Goal: Task Accomplishment & Management: Manage account settings

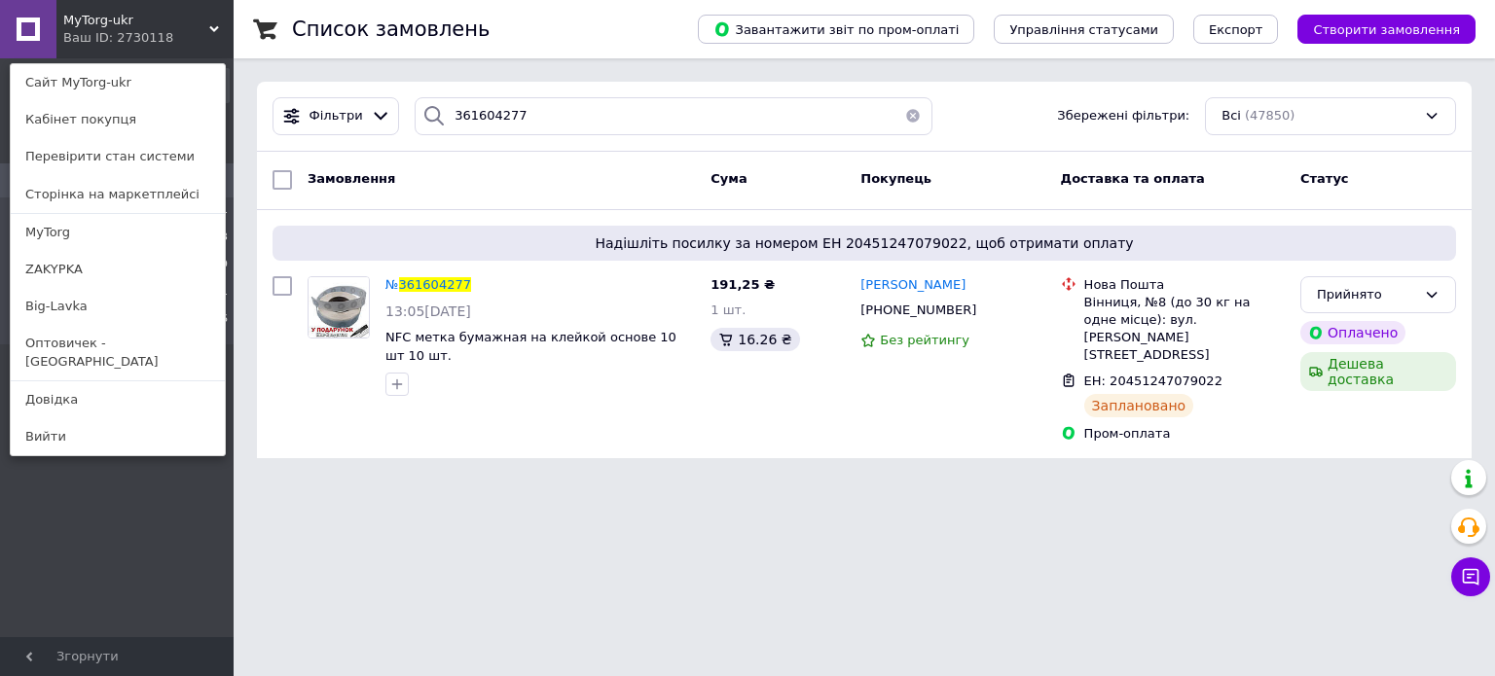
click at [101, 238] on link "MyTorg" at bounding box center [118, 232] width 214 height 37
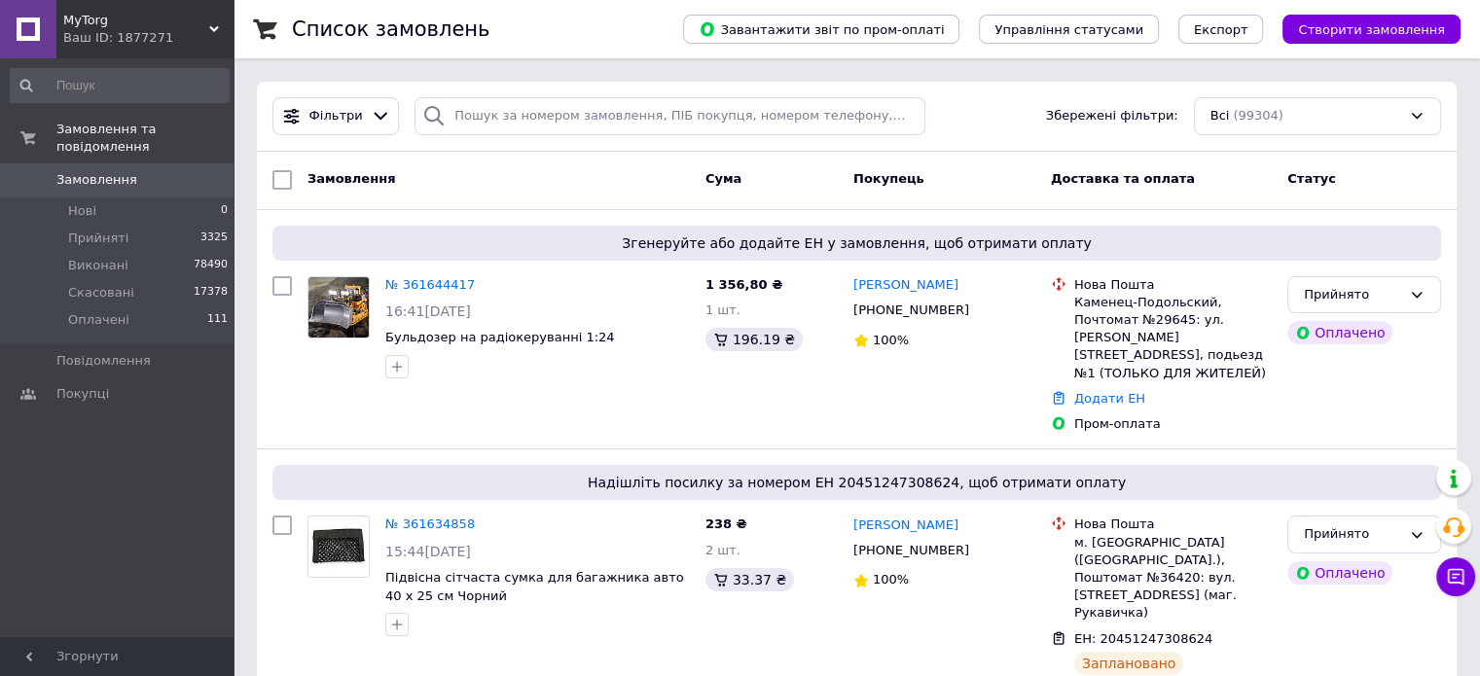
click at [547, 134] on div "Фільтри Збережені фільтри: Всі (99304)" at bounding box center [857, 117] width 1200 height 70
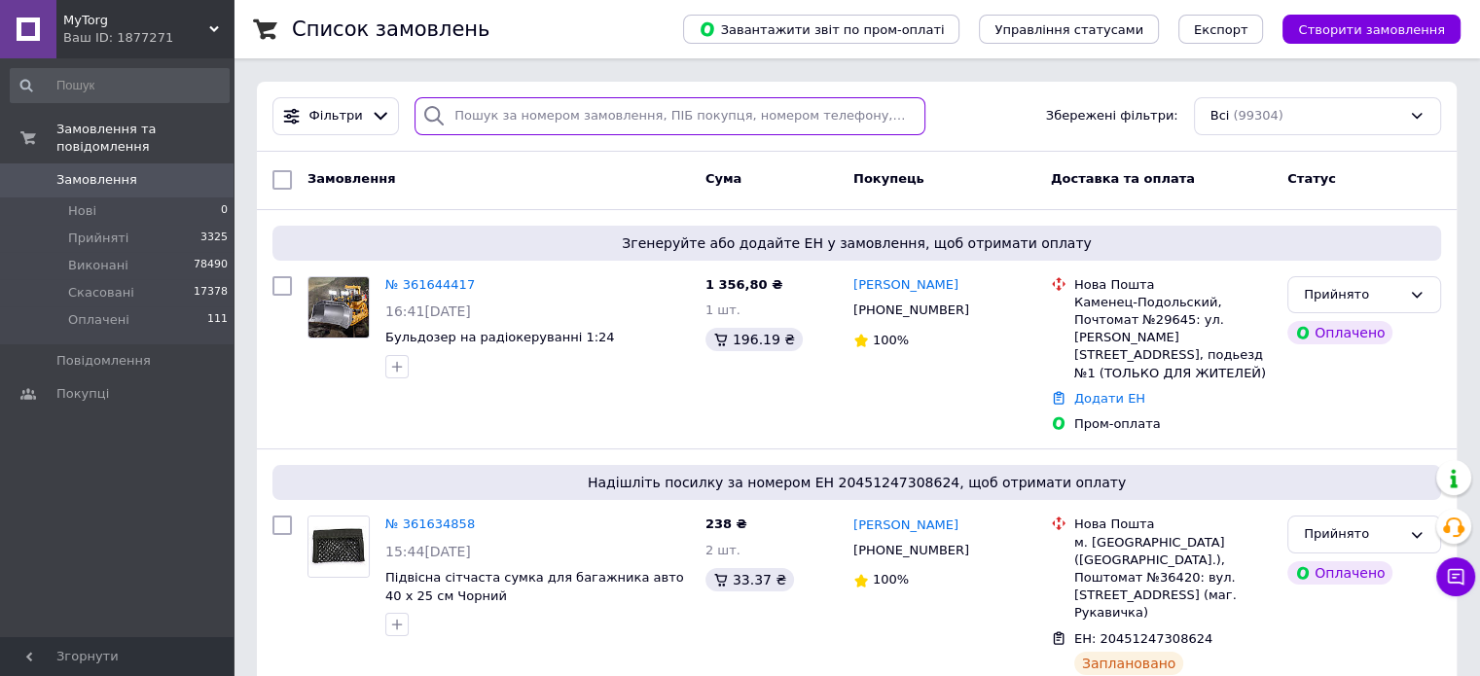
paste input "361633163"
click at [545, 107] on input "search" at bounding box center [670, 116] width 511 height 38
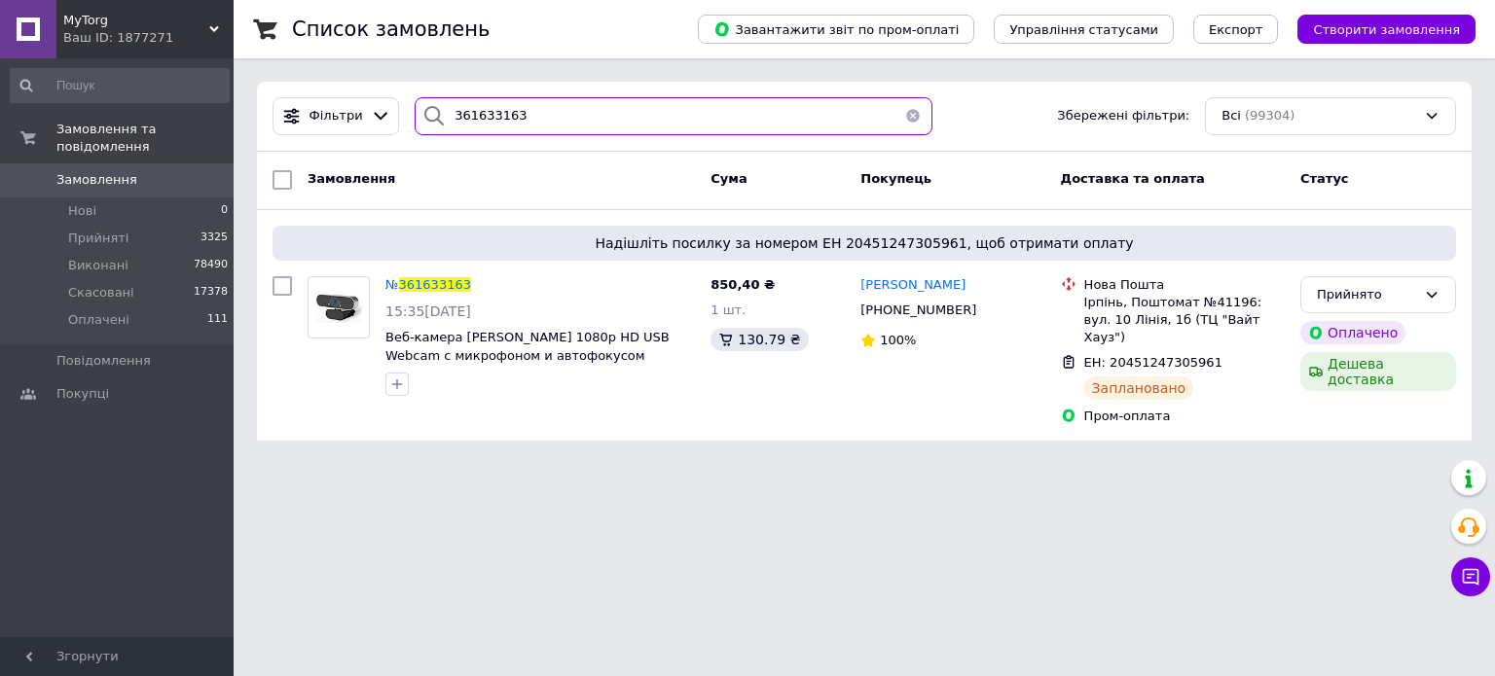
paste input "4858"
type input "361634858"
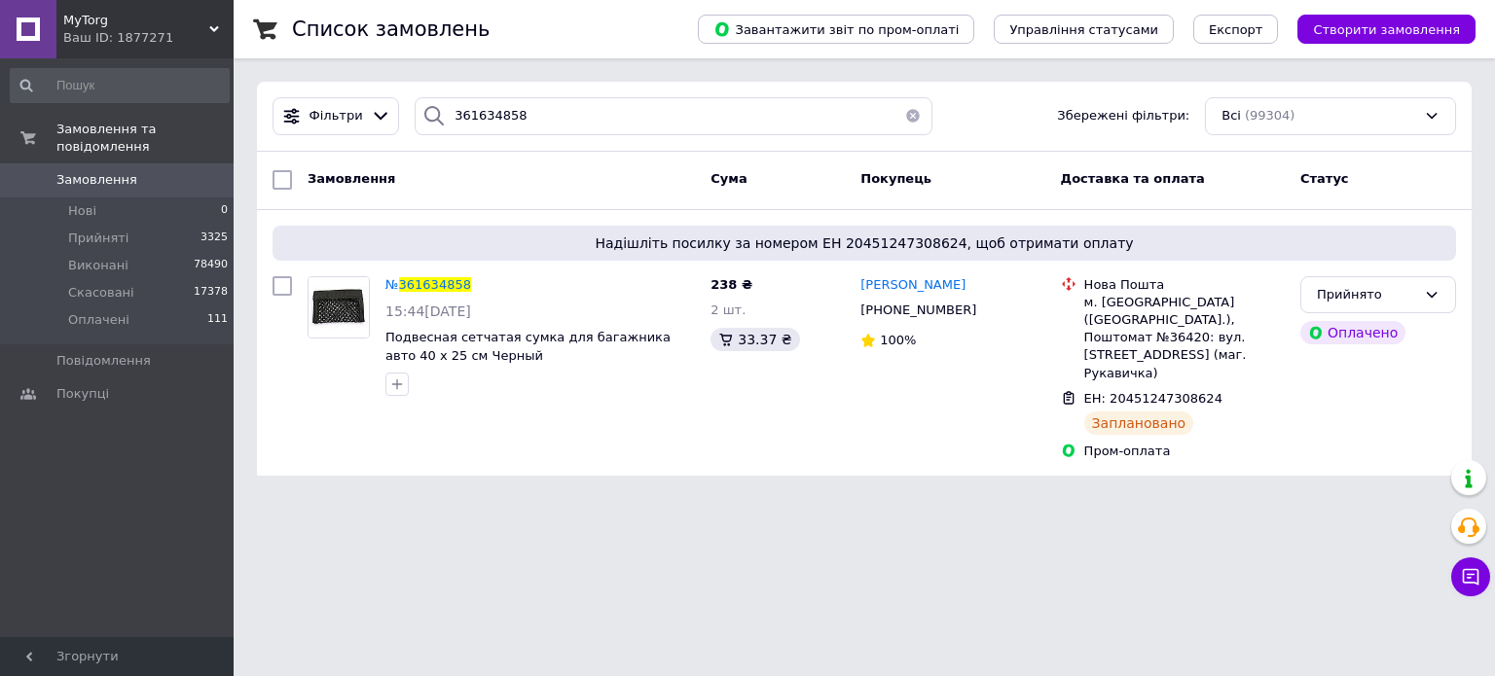
click at [146, 18] on span "MyTorg" at bounding box center [136, 21] width 146 height 18
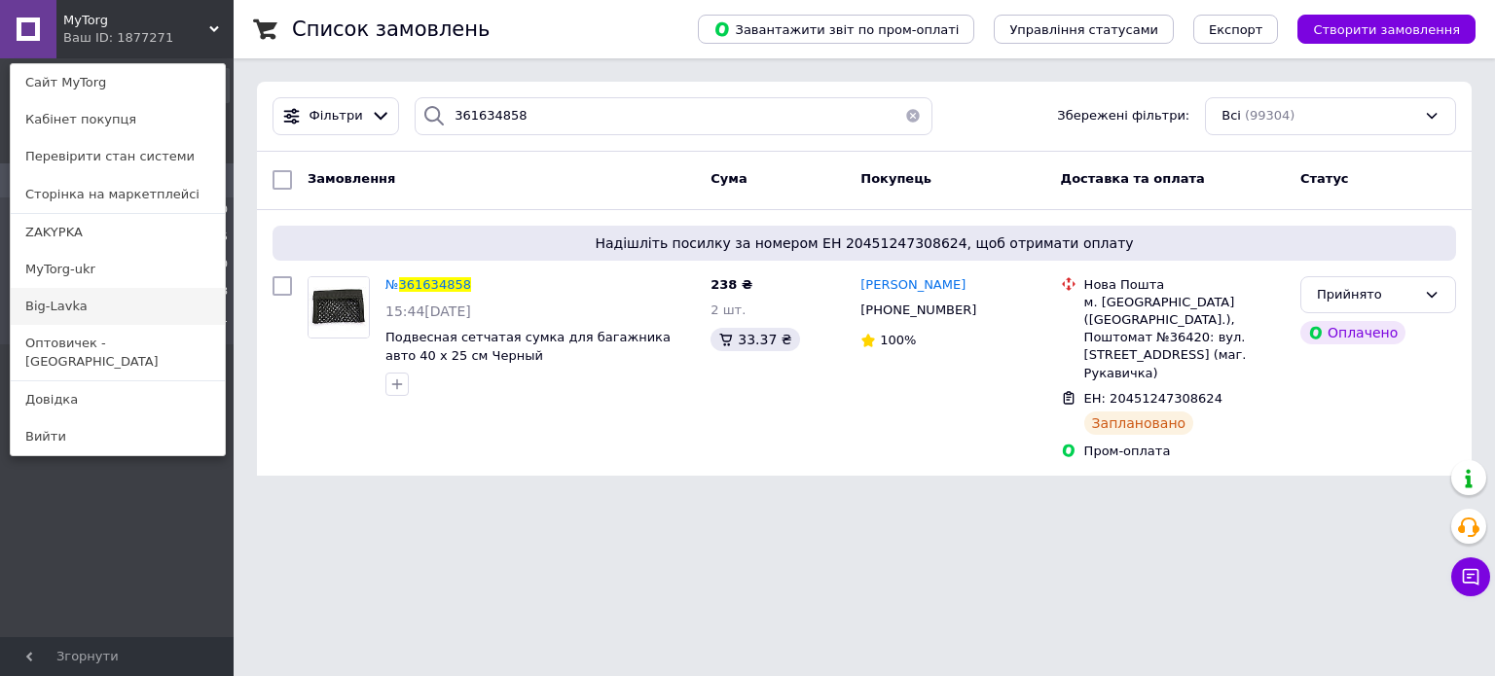
click at [132, 322] on link "Big-Lavka" at bounding box center [118, 306] width 214 height 37
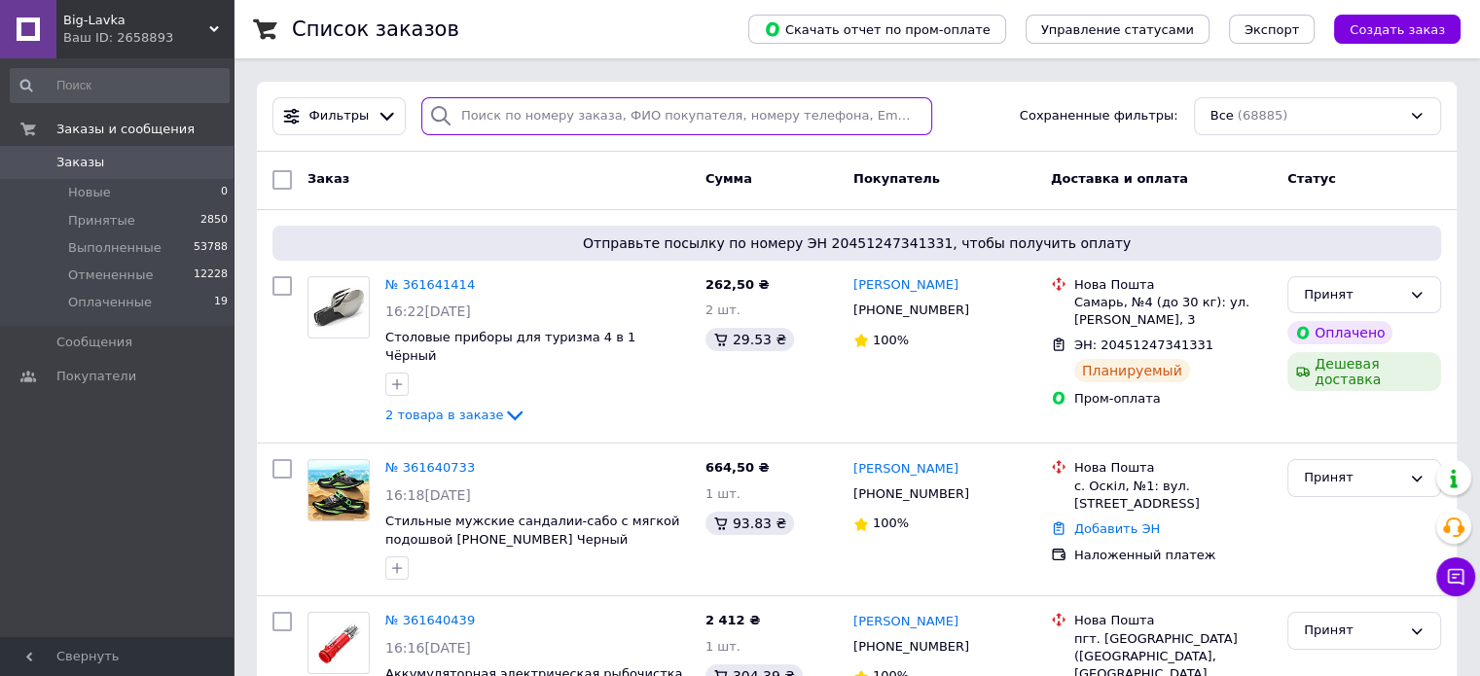
click at [553, 122] on input "search" at bounding box center [676, 116] width 511 height 38
paste input "361641414"
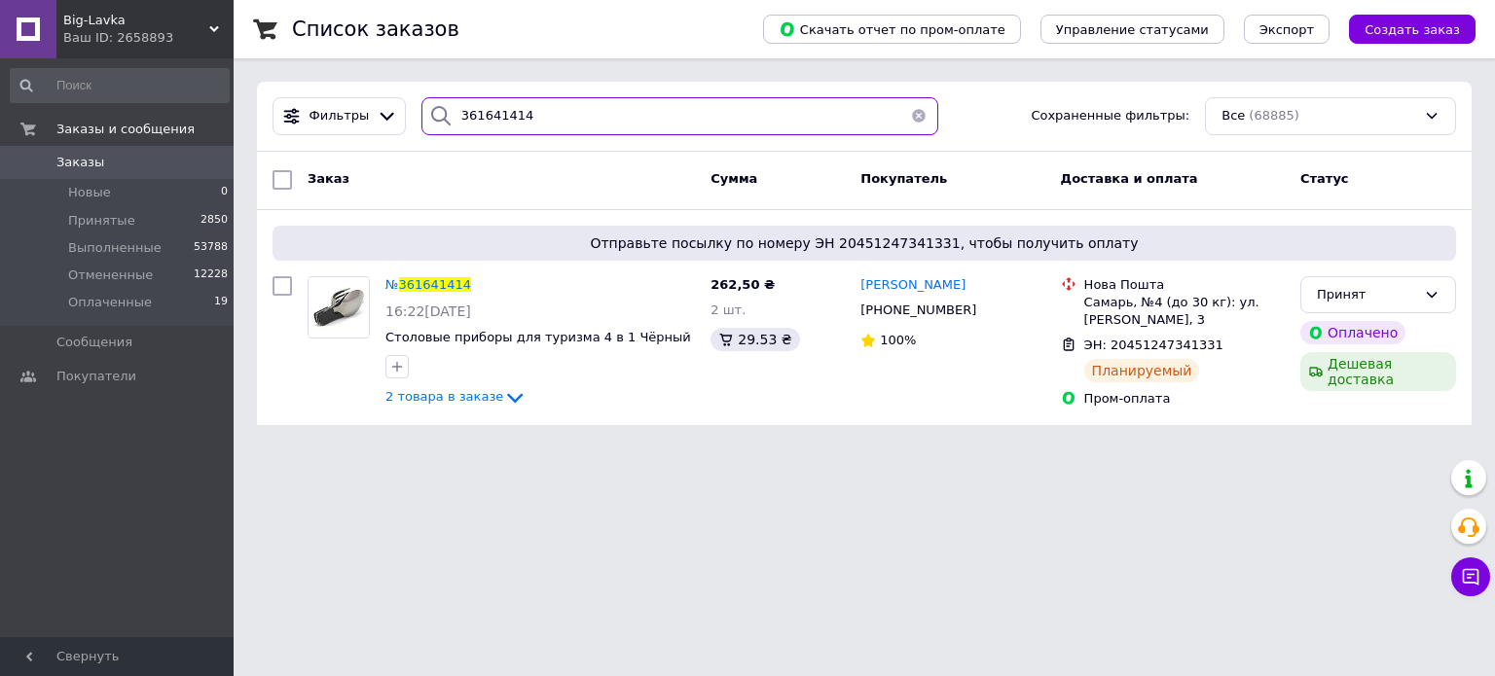
paste input "38090"
type input "361638090"
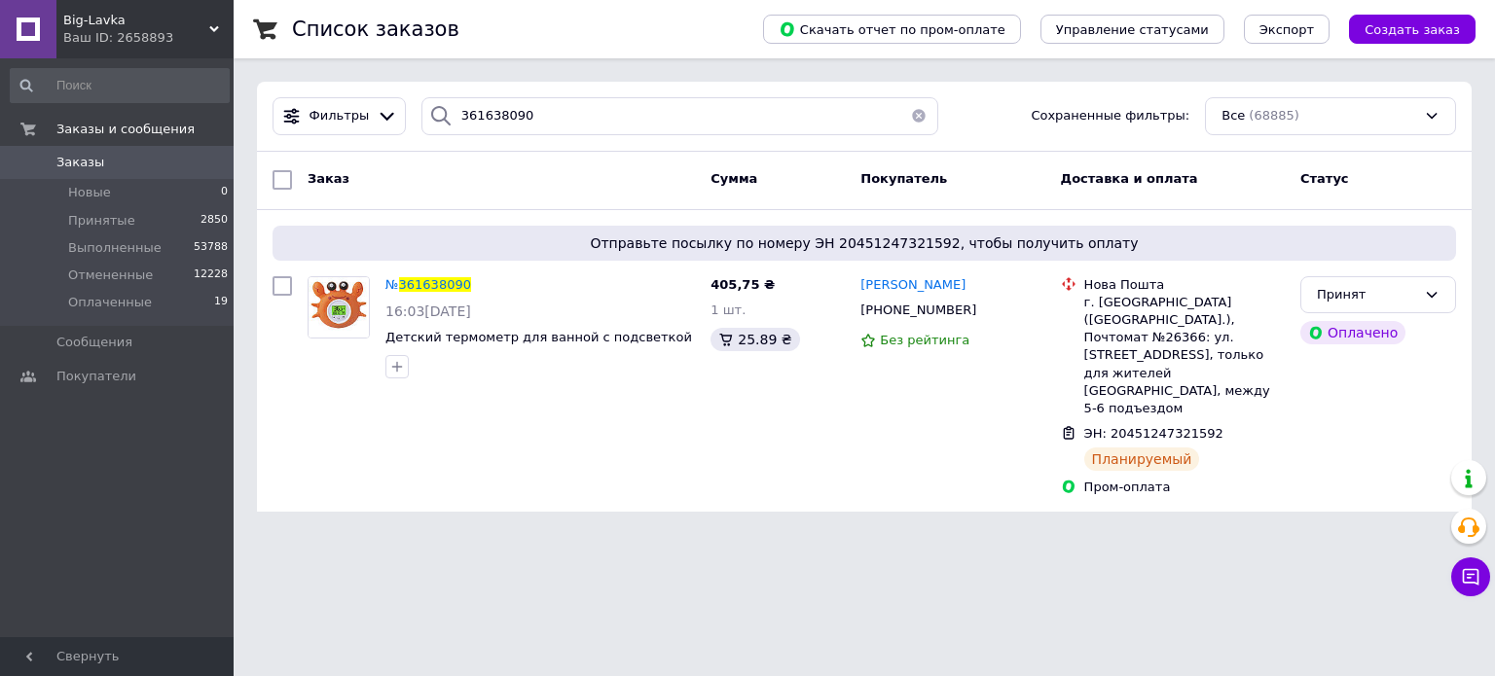
click at [128, 59] on div "Заказы и сообщения Заказы 0 Новые 0 Принятые 2850 Выполненные 53788 Отмененные …" at bounding box center [119, 350] width 239 height 585
click at [144, 33] on div "Ваш ID: 2658893" at bounding box center [148, 38] width 170 height 18
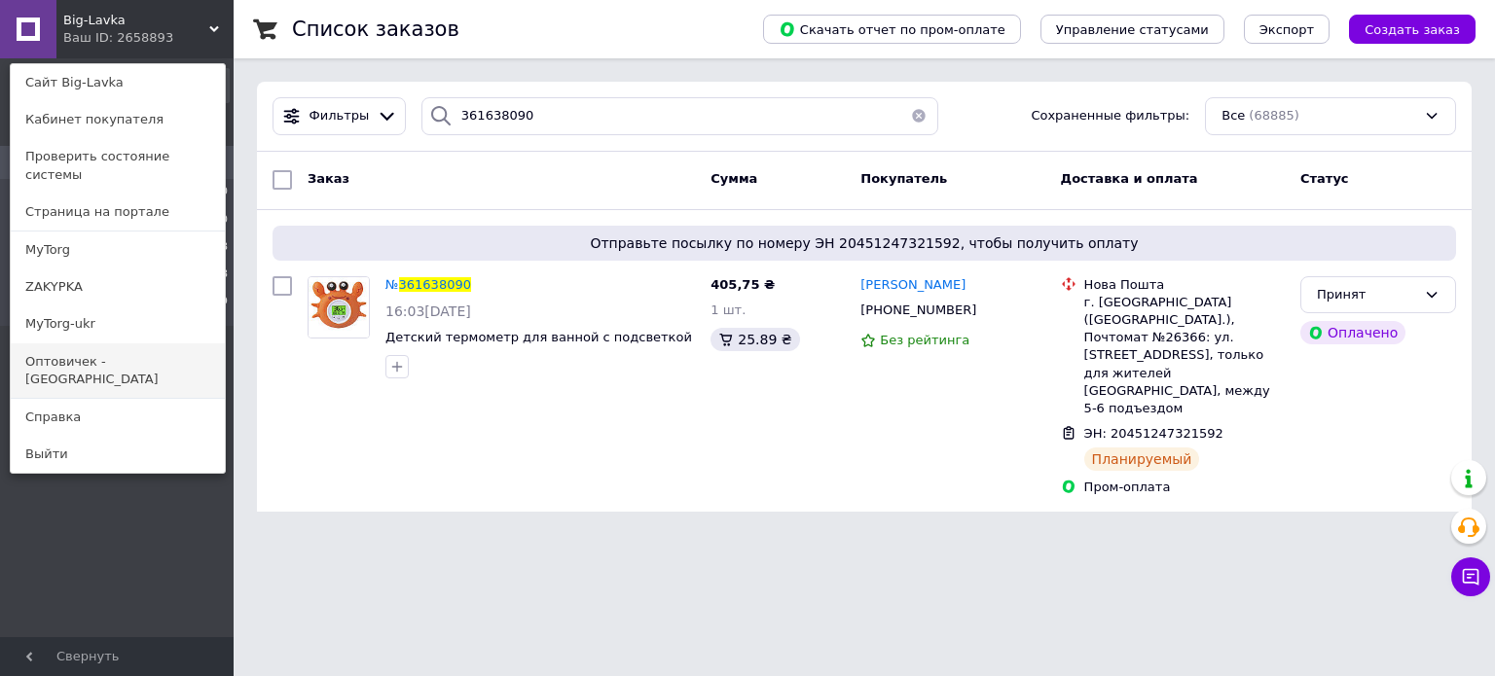
click at [143, 344] on link "Оптовичек - [GEOGRAPHIC_DATA]" at bounding box center [118, 371] width 214 height 54
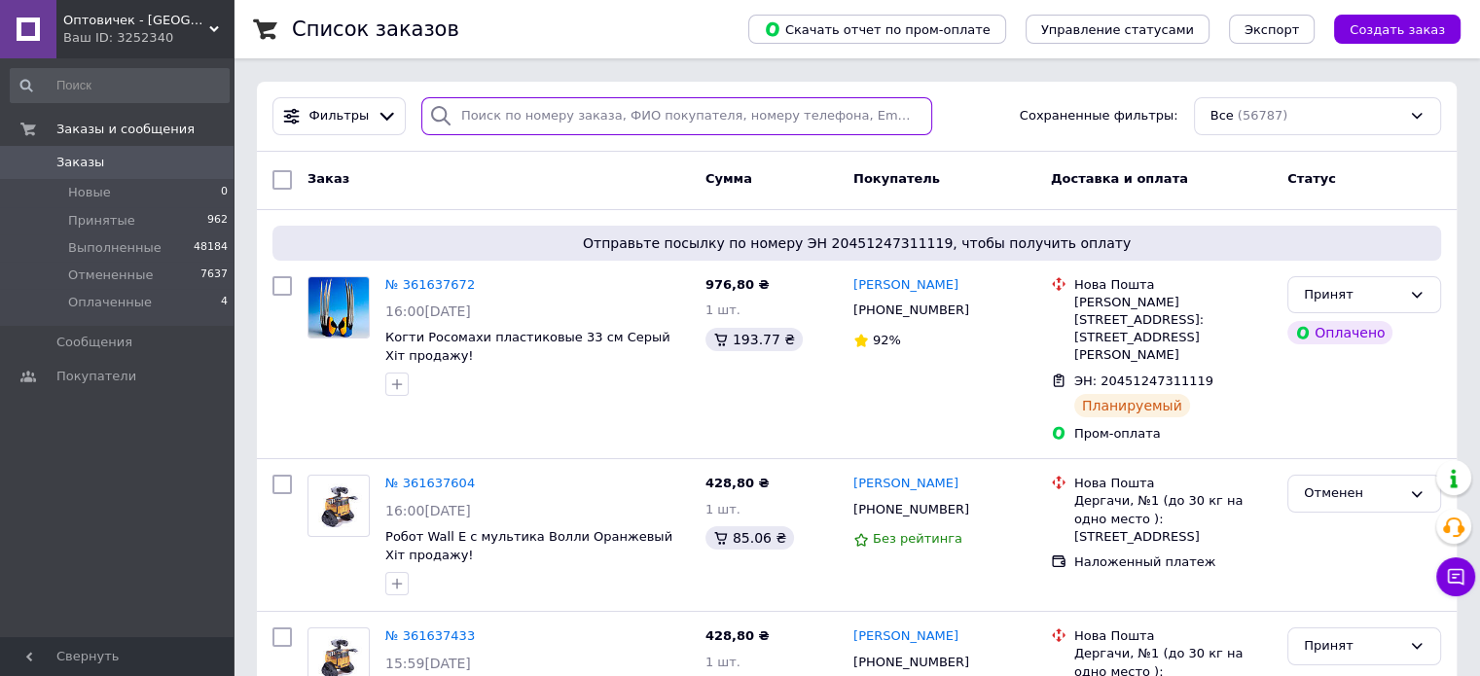
click at [503, 125] on input "search" at bounding box center [676, 116] width 511 height 38
paste input "361637672"
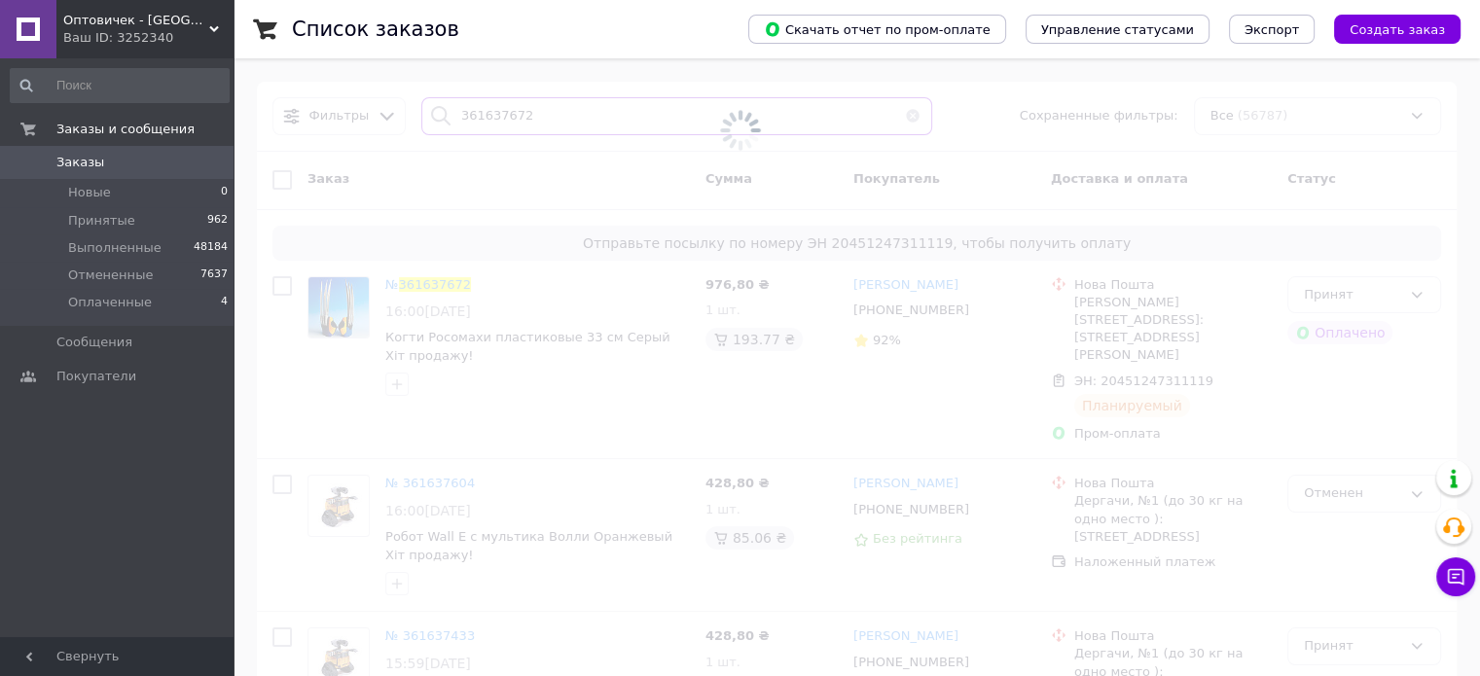
type input "361637672"
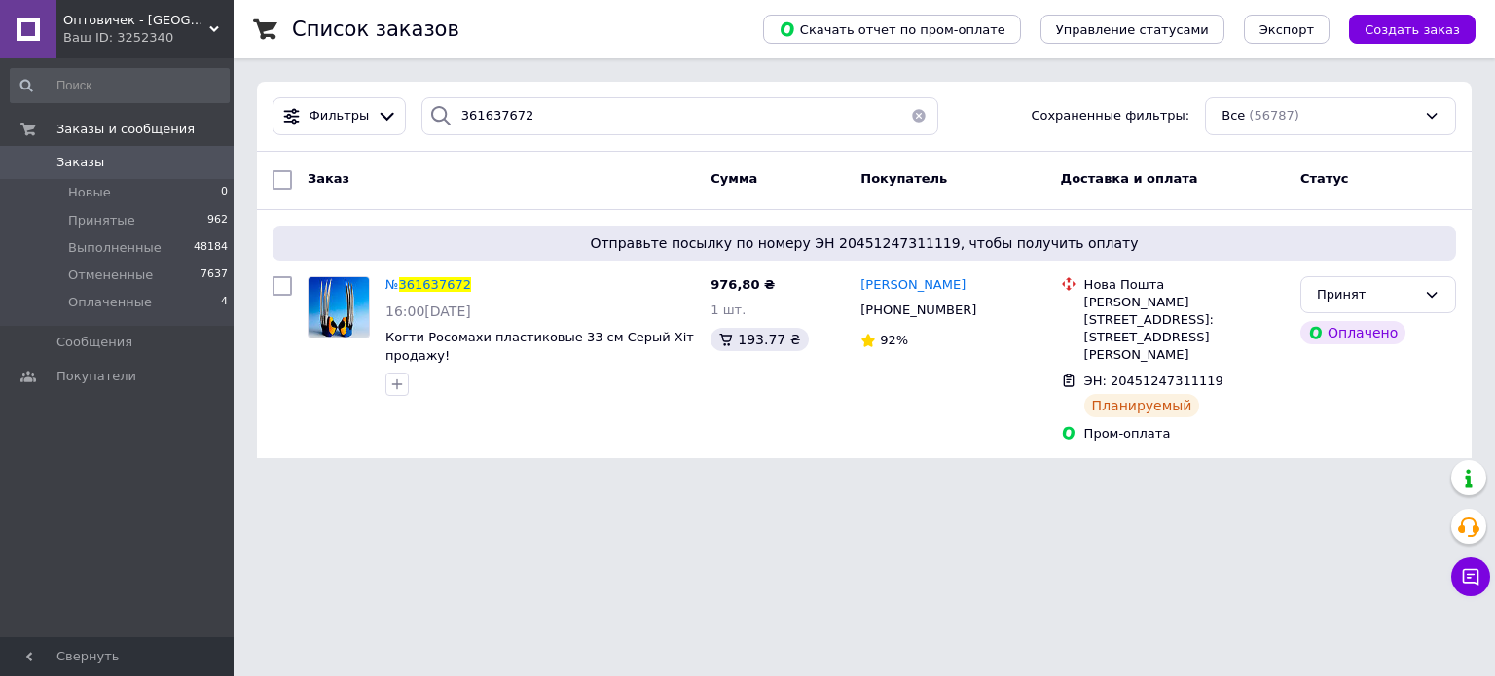
click at [163, 24] on span "Оптовичек - [GEOGRAPHIC_DATA]" at bounding box center [136, 21] width 146 height 18
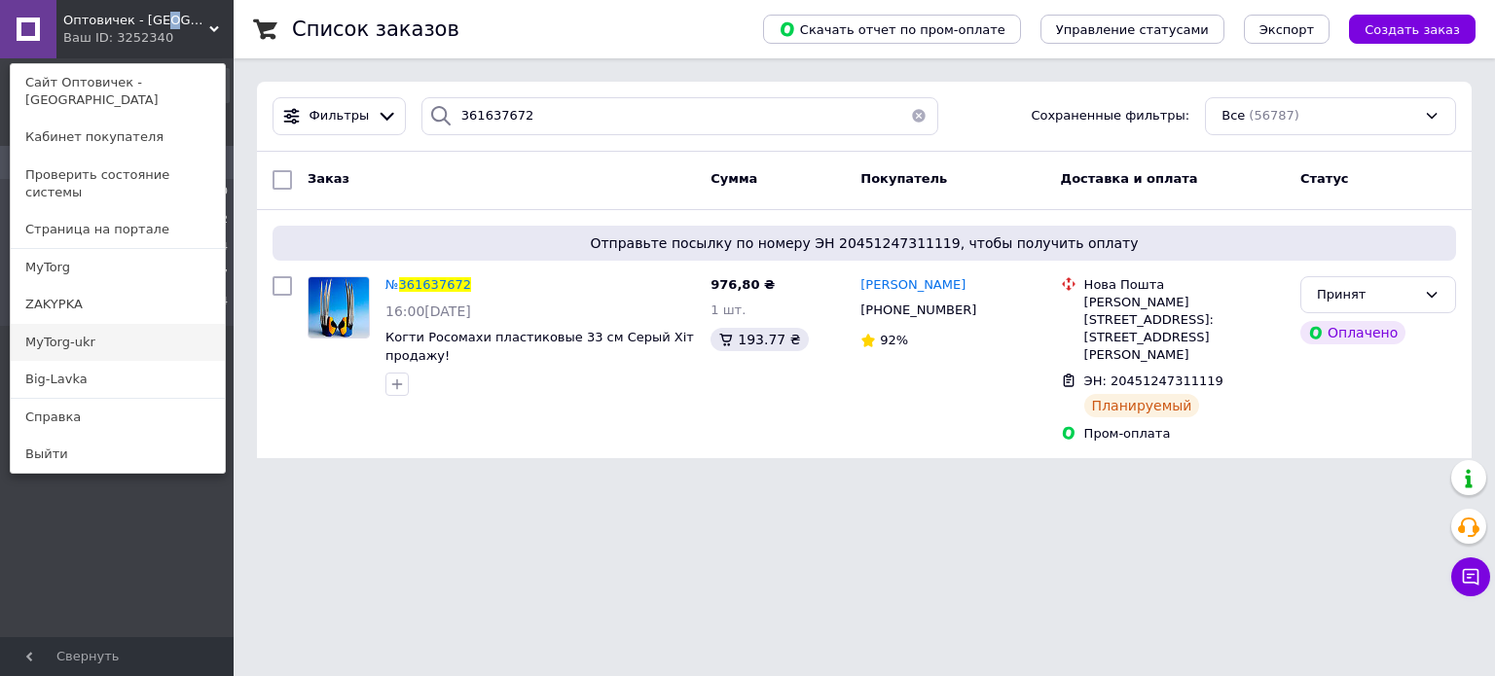
click at [111, 324] on link "MyTorg-ukr" at bounding box center [118, 342] width 214 height 37
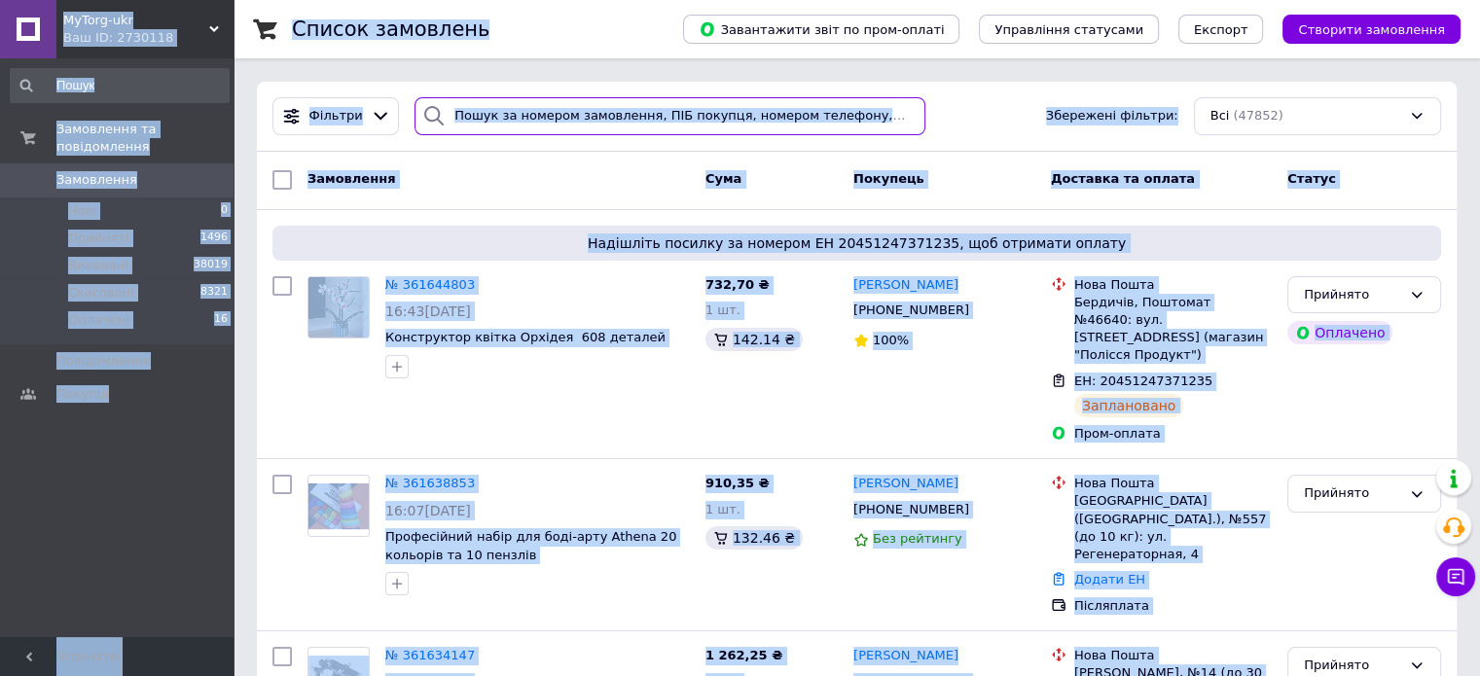
click at [595, 119] on input "search" at bounding box center [670, 116] width 511 height 38
click at [592, 113] on input "search" at bounding box center [670, 116] width 511 height 38
click at [585, 112] on input "search" at bounding box center [670, 116] width 511 height 38
click at [533, 116] on input "search" at bounding box center [670, 116] width 511 height 38
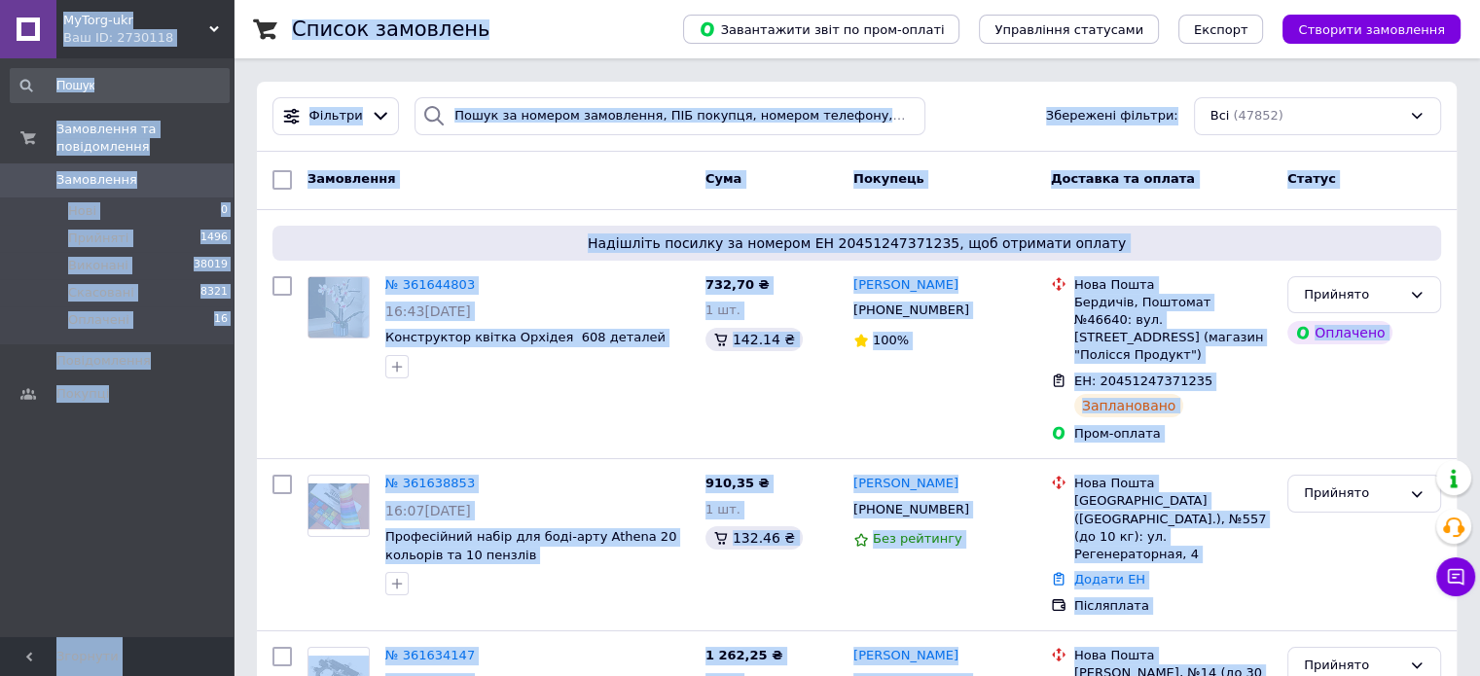
click at [433, 125] on icon at bounding box center [433, 115] width 19 height 19
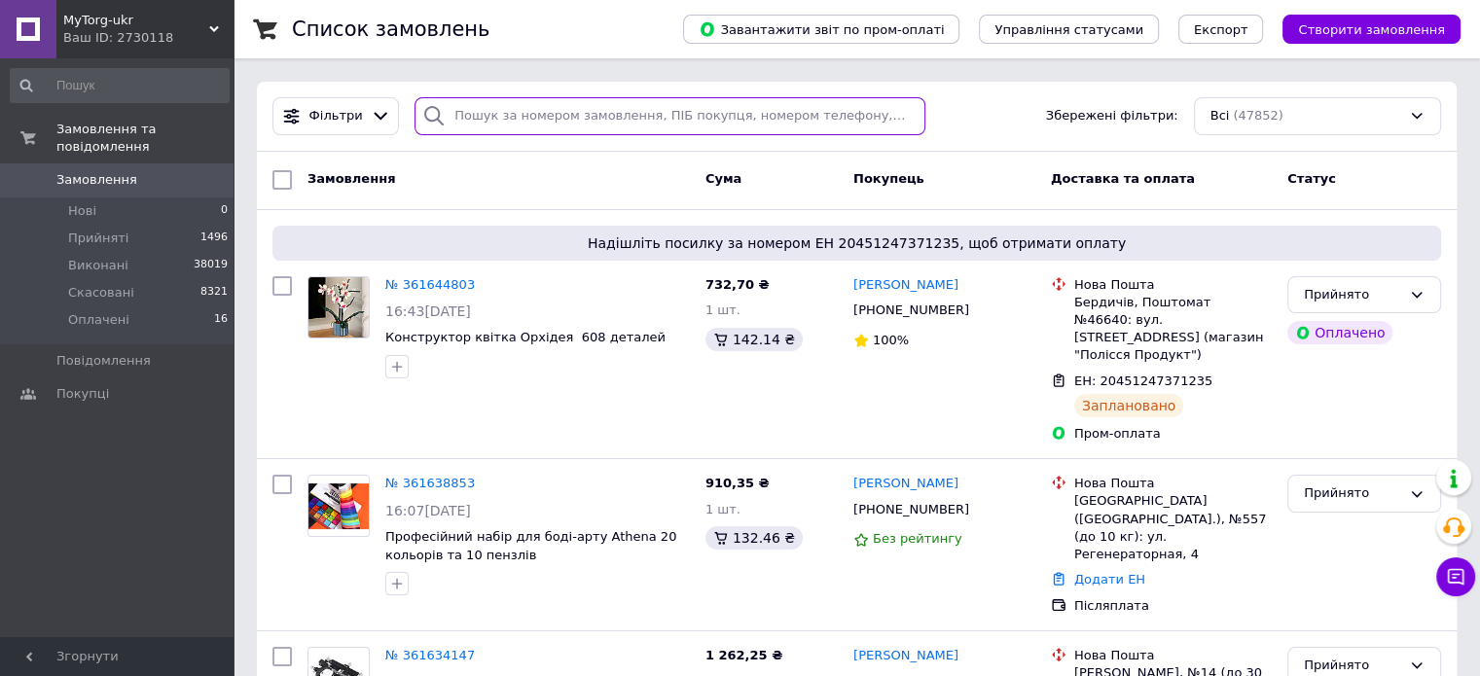
click at [459, 121] on input "search" at bounding box center [670, 116] width 511 height 38
paste input "361644803"
type input "361644803"
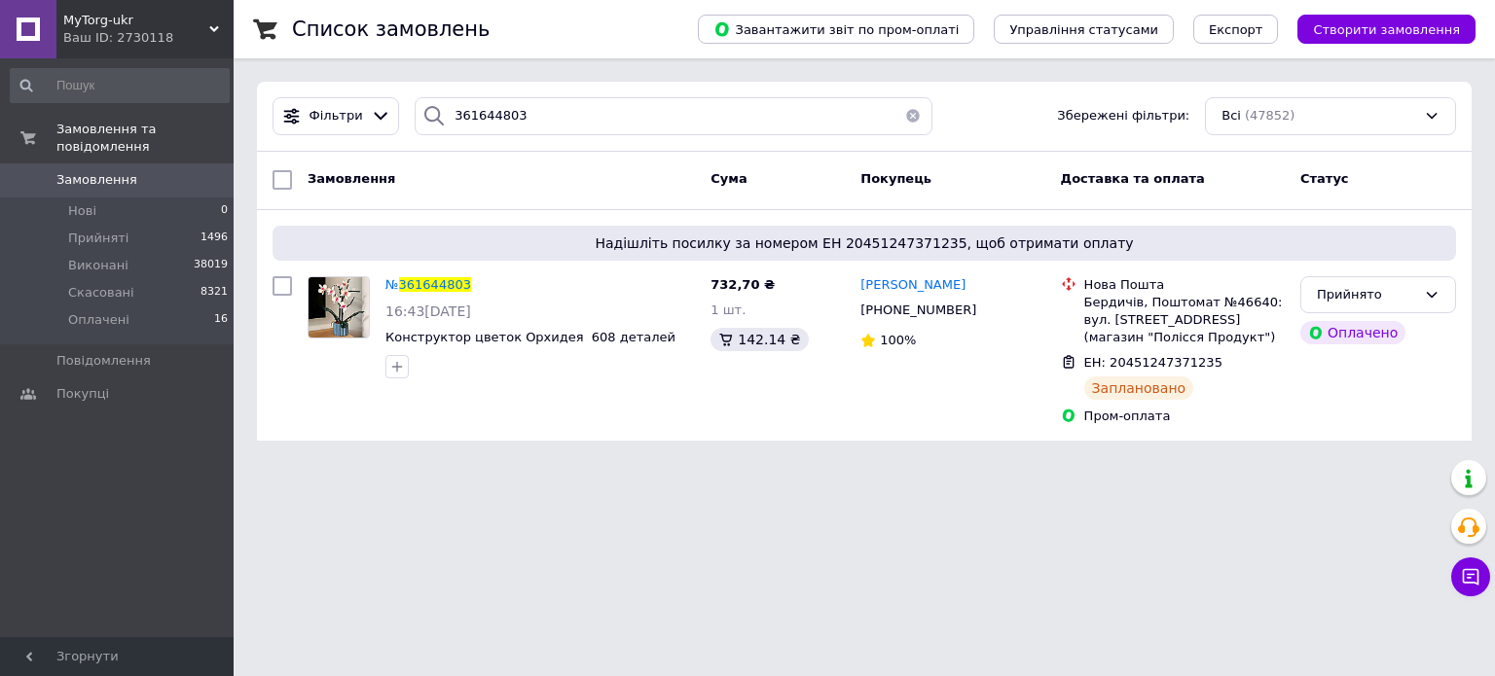
click at [143, 37] on div "Ваш ID: 2730118" at bounding box center [148, 38] width 170 height 18
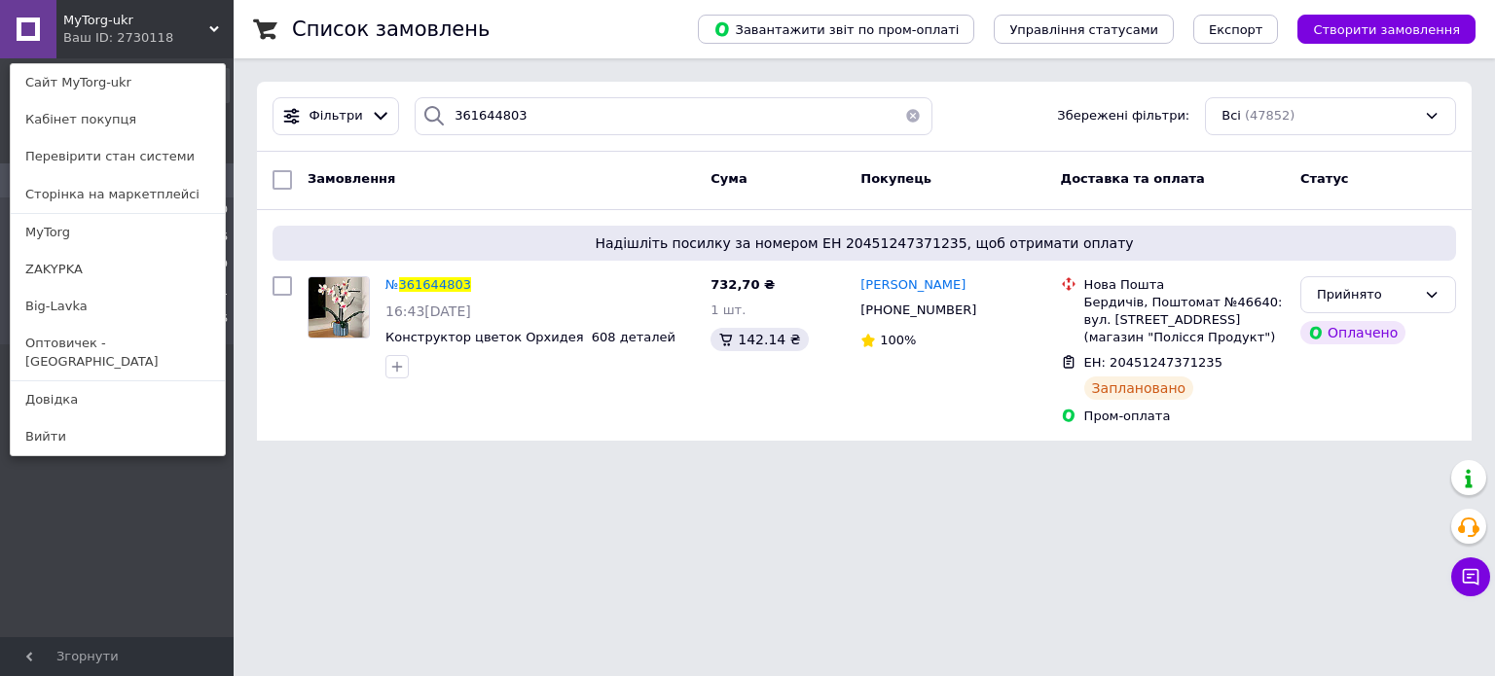
click at [104, 251] on link "ZAKYPKA" at bounding box center [118, 269] width 214 height 37
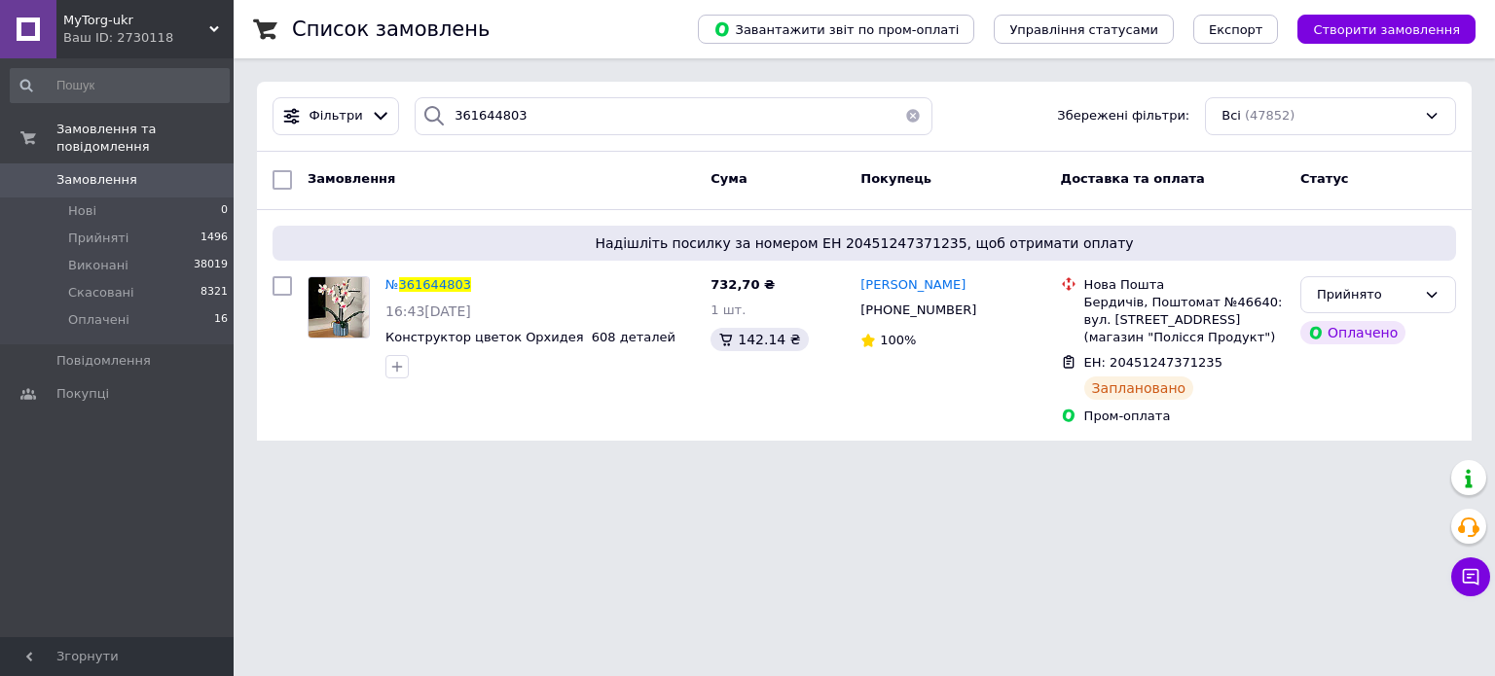
click at [163, 34] on div "Ваш ID: 2730118" at bounding box center [148, 38] width 170 height 18
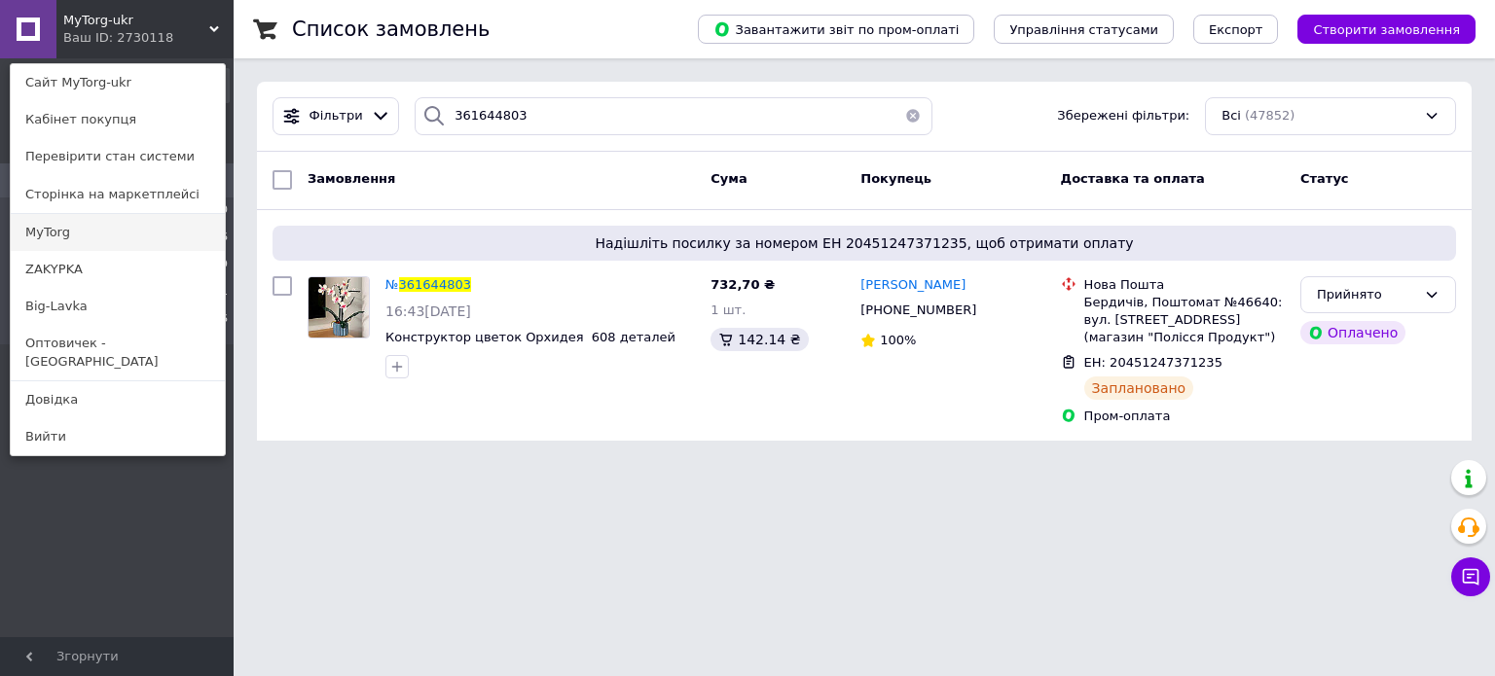
click at [127, 236] on link "MyTorg" at bounding box center [118, 232] width 214 height 37
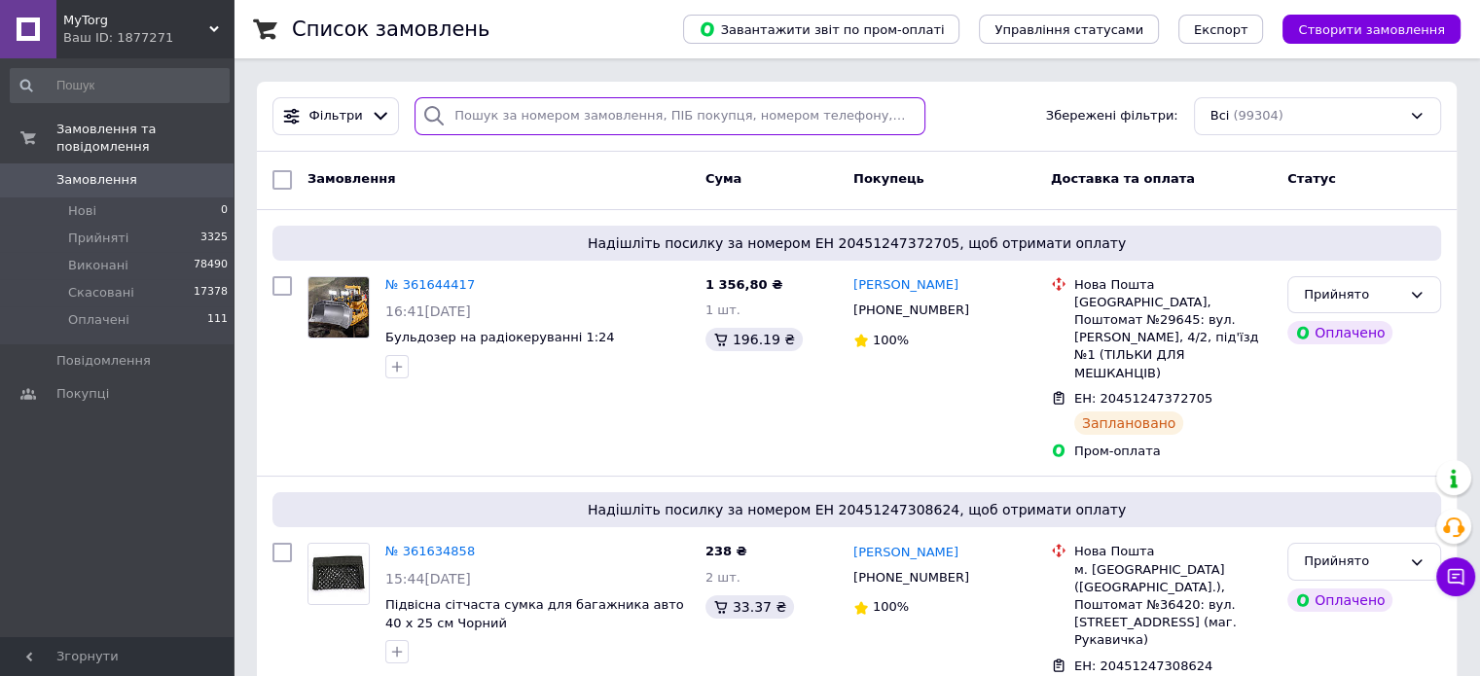
click at [516, 97] on input "search" at bounding box center [670, 116] width 511 height 38
paste input "361644417"
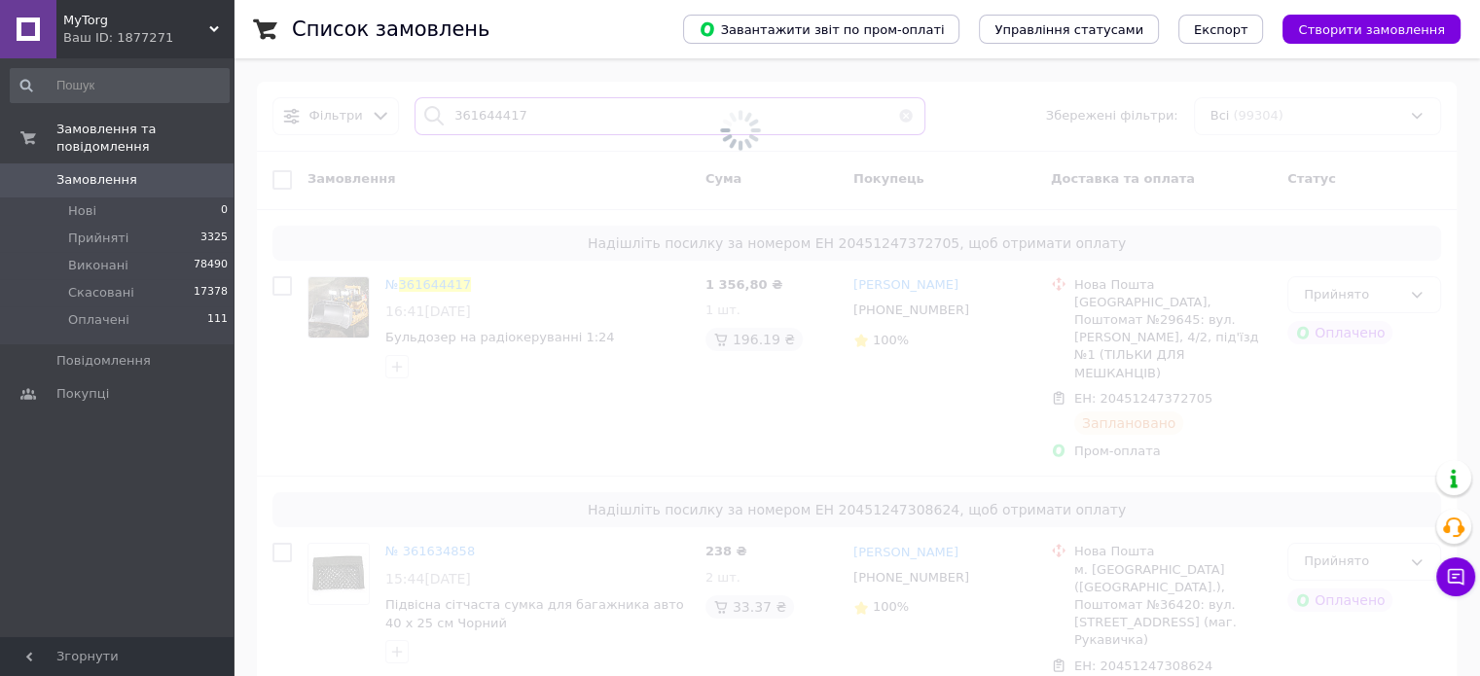
type input "361644417"
